Goal: Obtain resource: Obtain resource

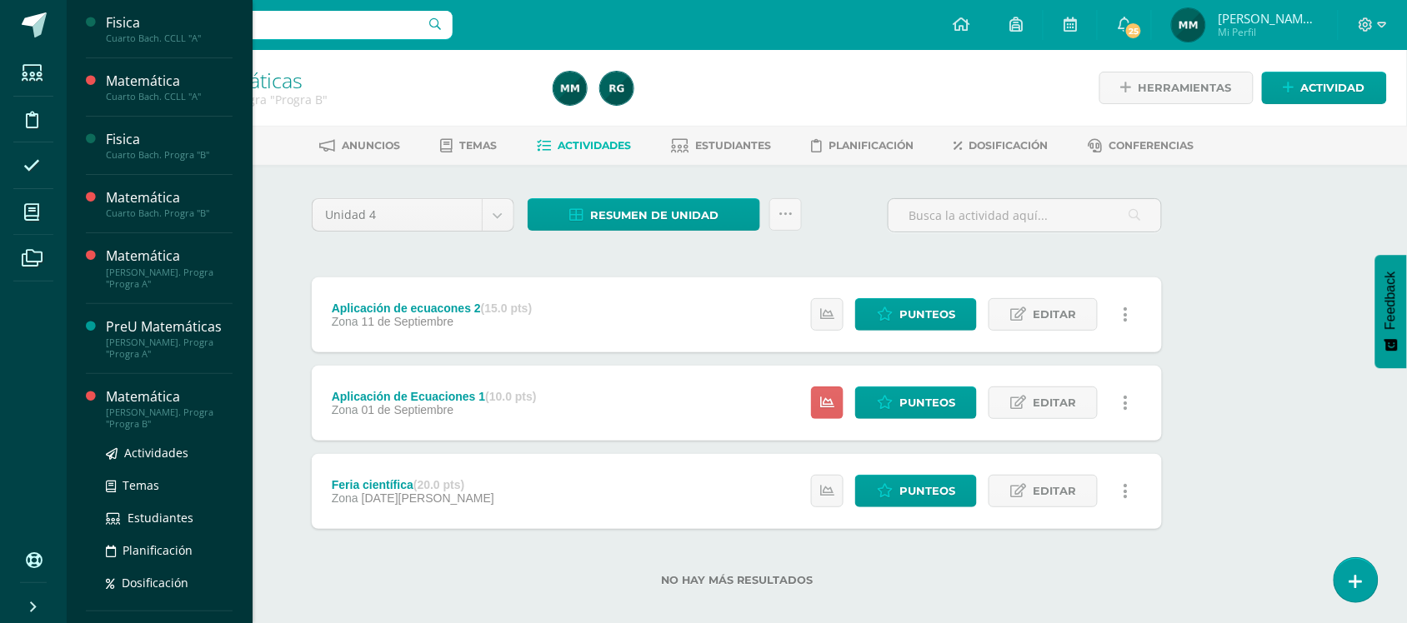
click at [135, 428] on div "[PERSON_NAME]. Progra "Progra B"" at bounding box center [169, 418] width 127 height 23
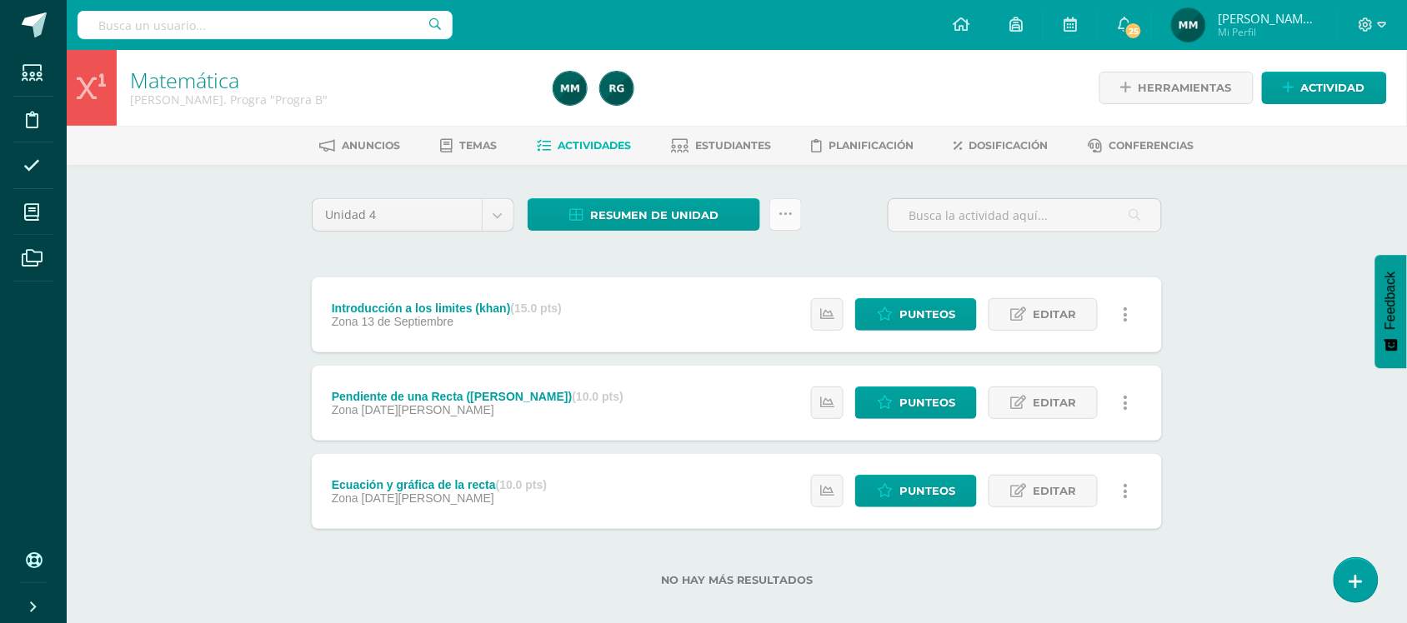
click at [784, 213] on icon at bounding box center [785, 215] width 14 height 14
click at [279, 298] on div "Unidad 4 Unidad 1 Unidad 2 Unidad 3 Unidad 4 Resumen de unidad Descargar como H…" at bounding box center [736, 402] width 917 height 475
click at [789, 215] on icon at bounding box center [785, 215] width 14 height 14
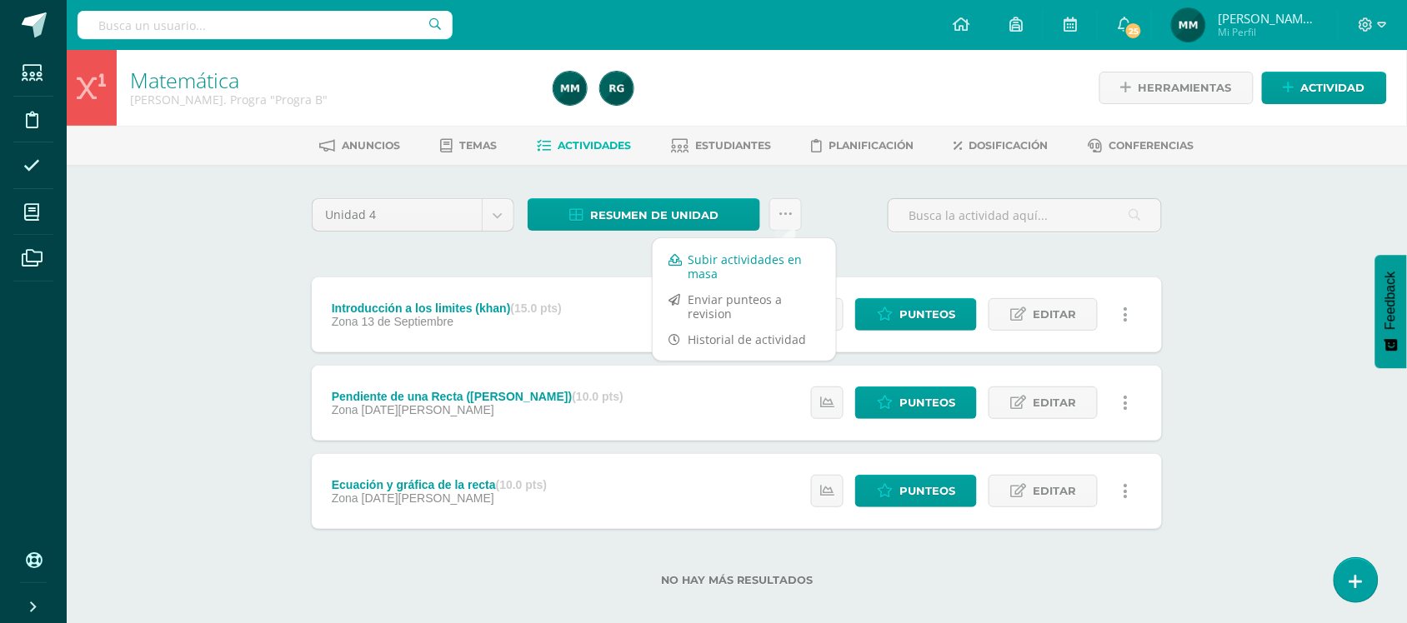
click at [769, 253] on link "Subir actividades en masa" at bounding box center [744, 267] width 183 height 40
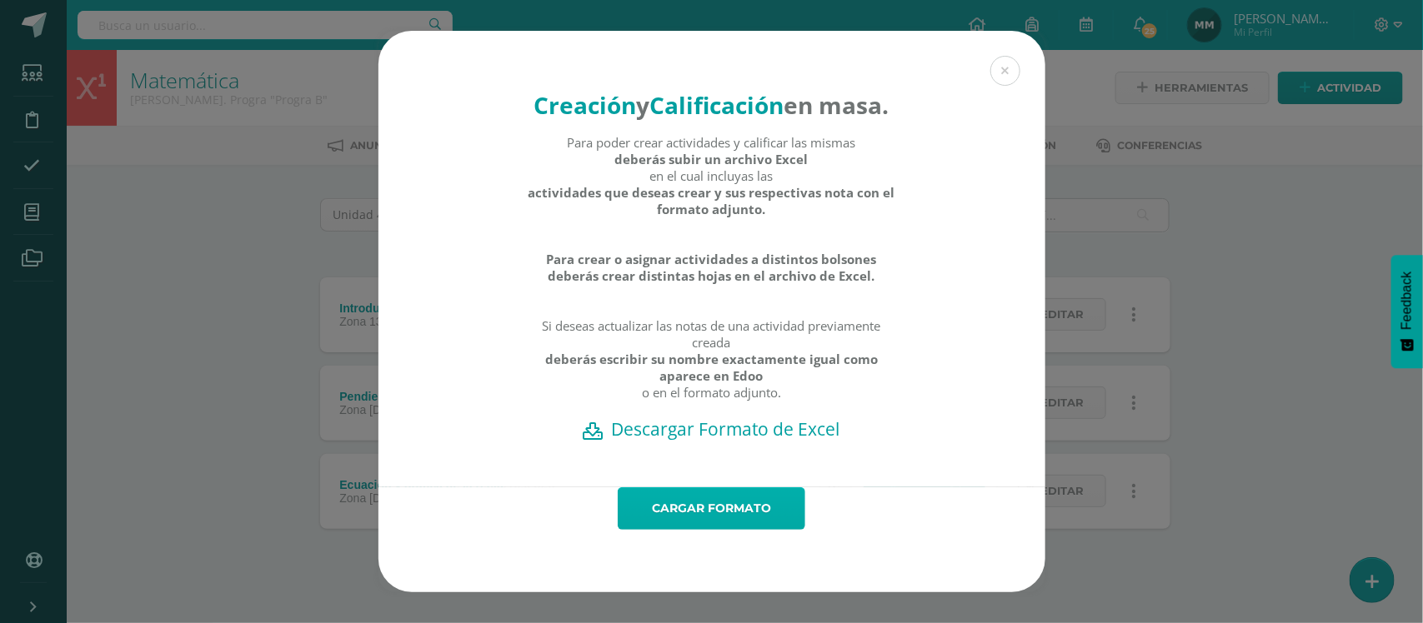
click at [743, 530] on link "Cargar formato" at bounding box center [712, 509] width 188 height 43
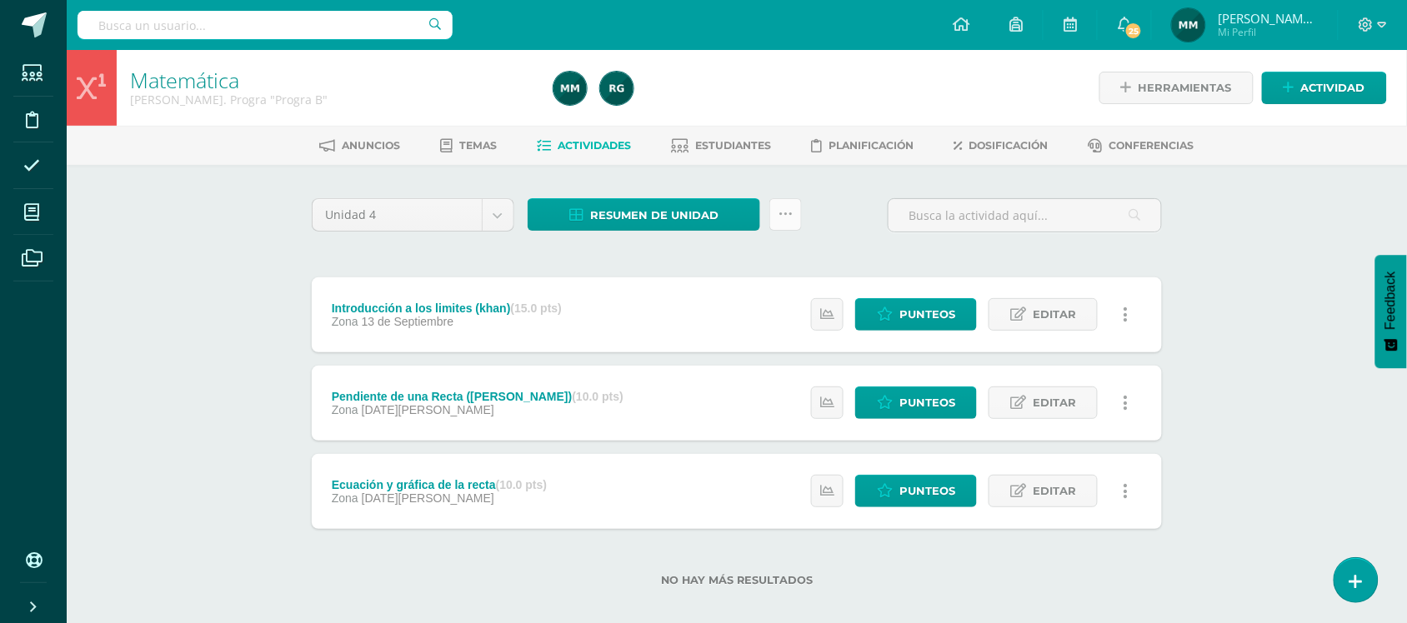
click at [789, 225] on link at bounding box center [785, 214] width 33 height 33
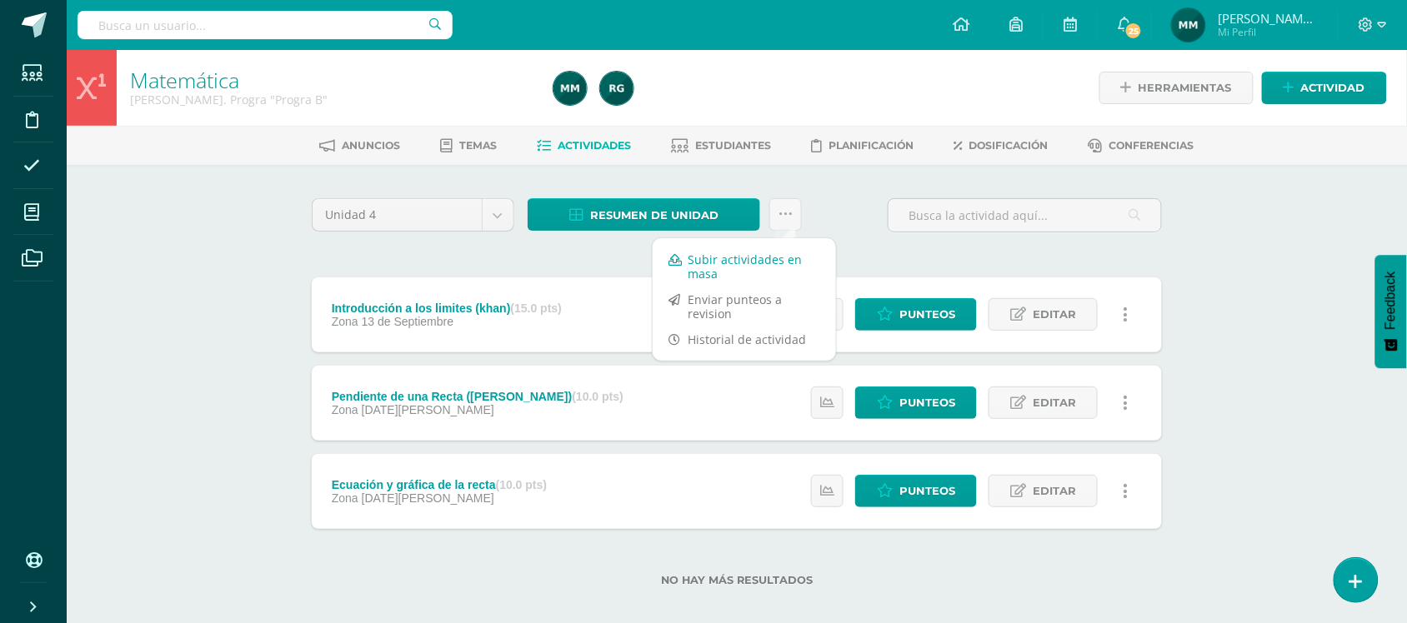
click at [773, 268] on link "Subir actividades en masa" at bounding box center [744, 267] width 183 height 40
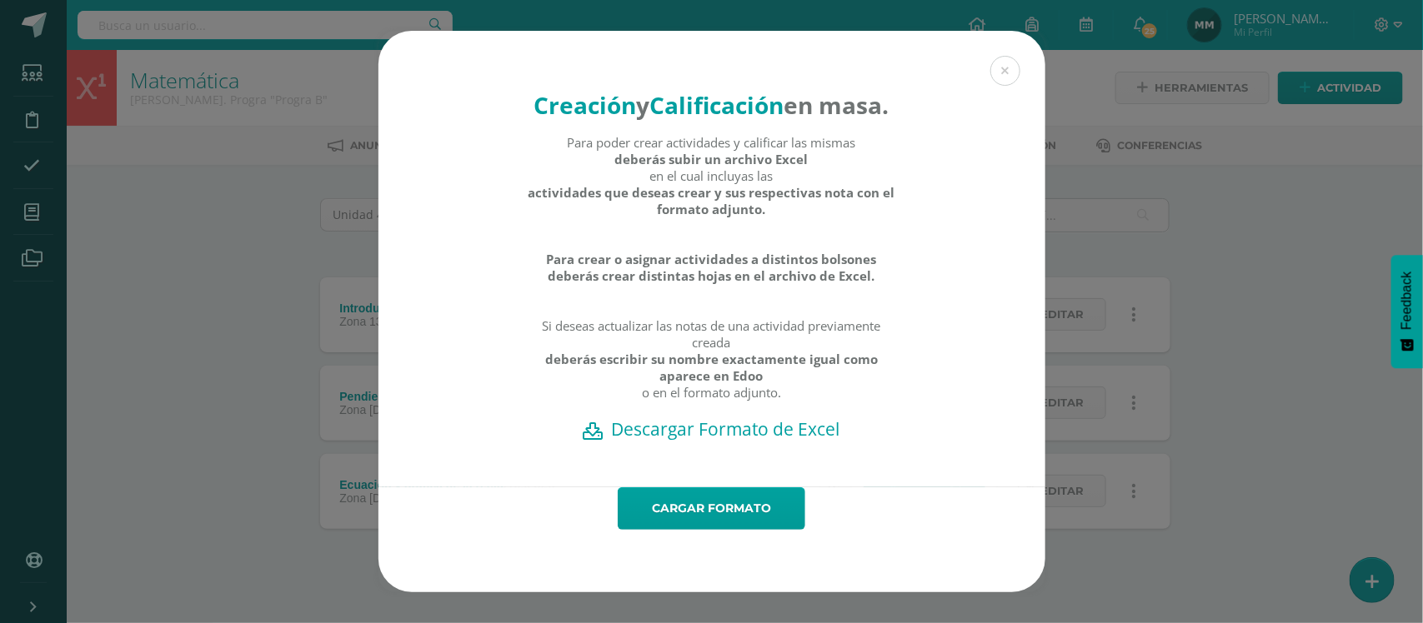
click at [738, 441] on h2 "Descargar Formato de Excel" at bounding box center [712, 429] width 608 height 23
